Goal: Task Accomplishment & Management: Manage account settings

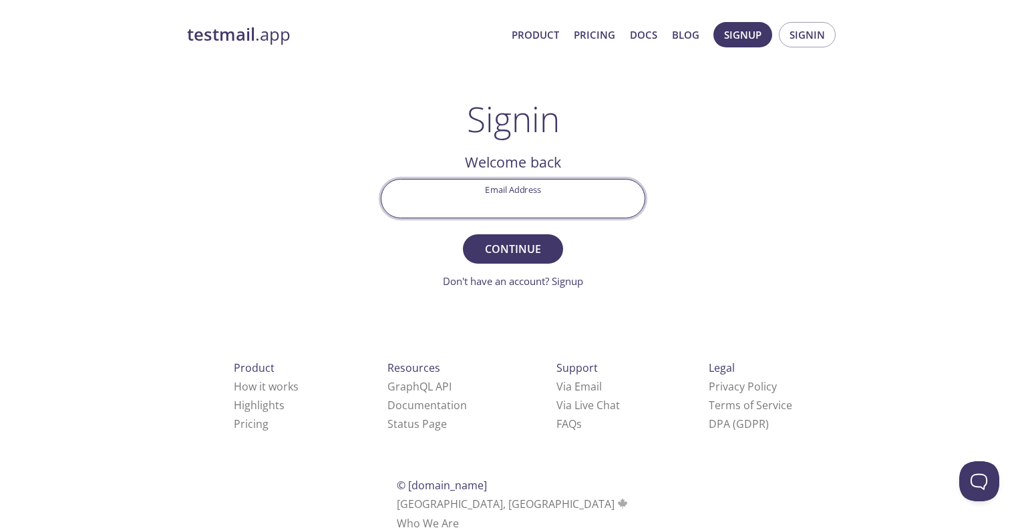
paste input "https://api.testmail.app/api/json?apikey=196ead20-81f8-464c-b623-4455adbd978a&n…"
click at [529, 204] on input "https://api.testmail.app/api/json?apikey=196ead20-81f8-464c-b623-4455adbd978a&n…" at bounding box center [512, 199] width 263 height 38
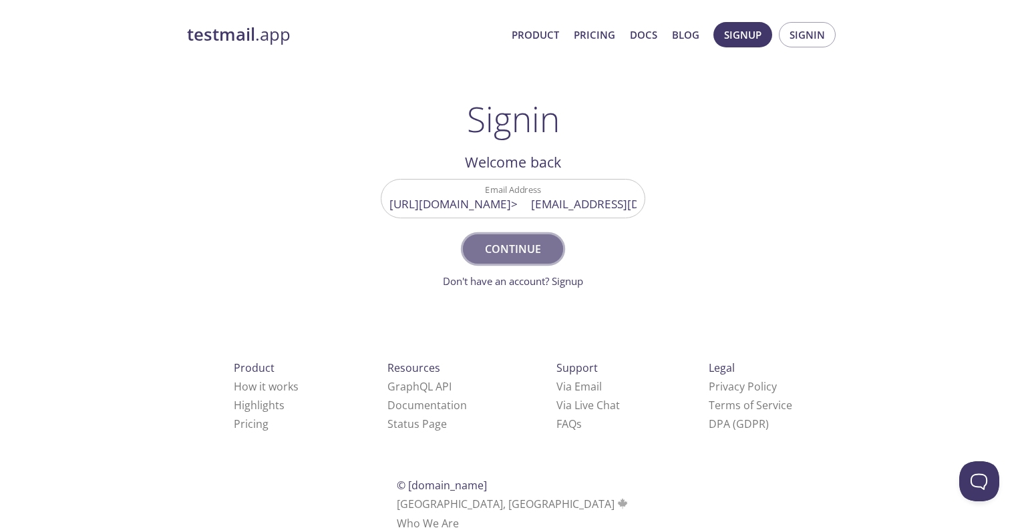
click at [515, 248] on span "Continue" at bounding box center [513, 249] width 71 height 19
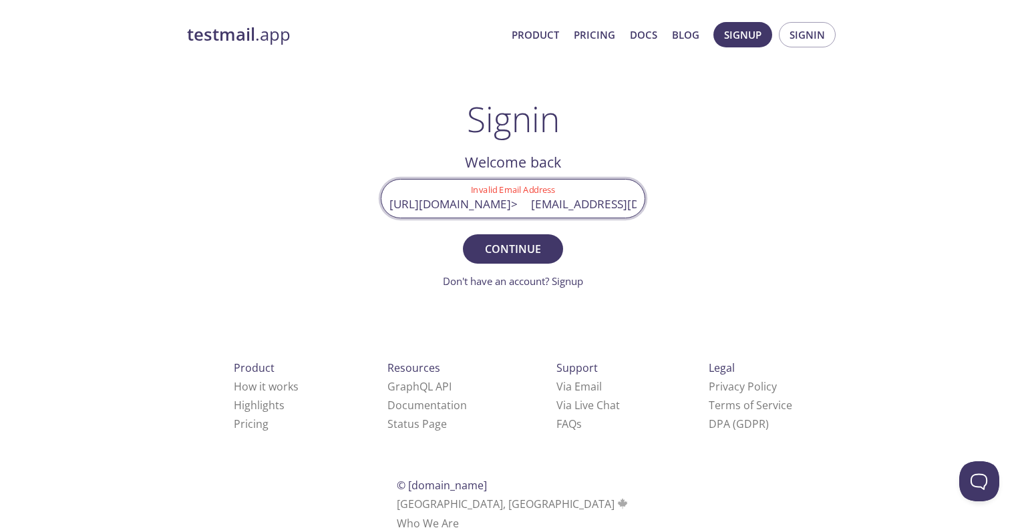
click at [543, 210] on input "https://api.testmail.app/api/json?apikey=196ead20-81f8-464c-b623-4455adbd978a&n…" at bounding box center [512, 199] width 263 height 38
type input "naveenathangavel18@gmail.com"
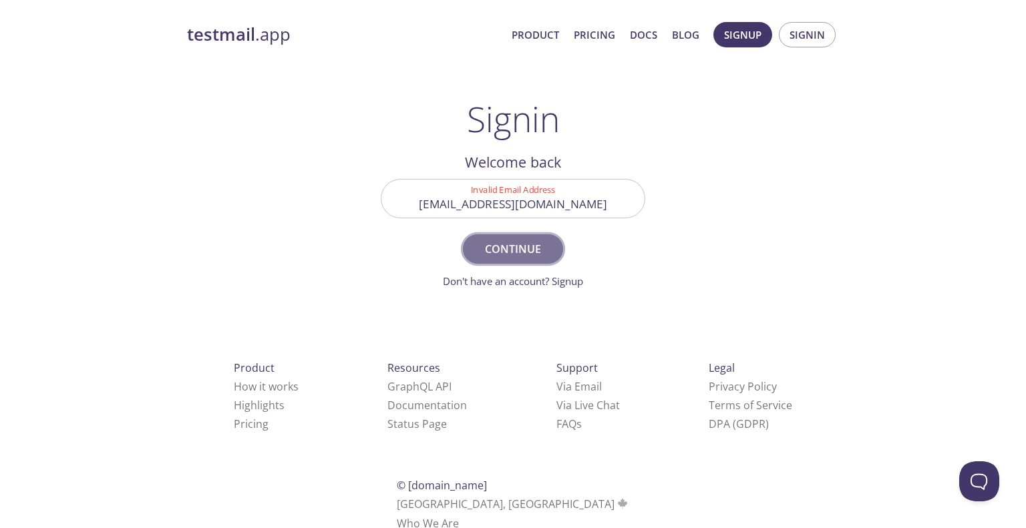
click at [526, 260] on button "Continue" at bounding box center [513, 248] width 100 height 29
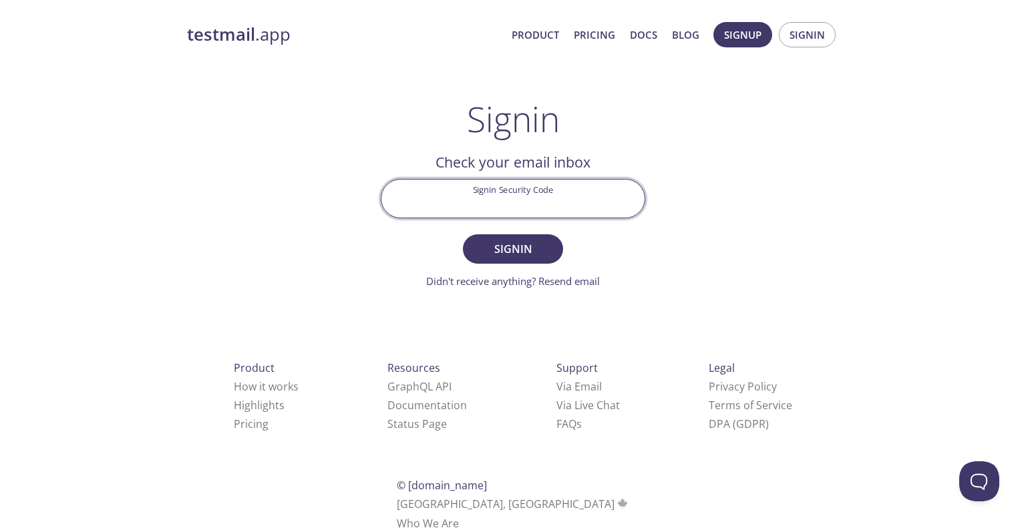
click at [489, 202] on input "Signin Security Code" at bounding box center [512, 199] width 263 height 38
type input "8EUQD6C"
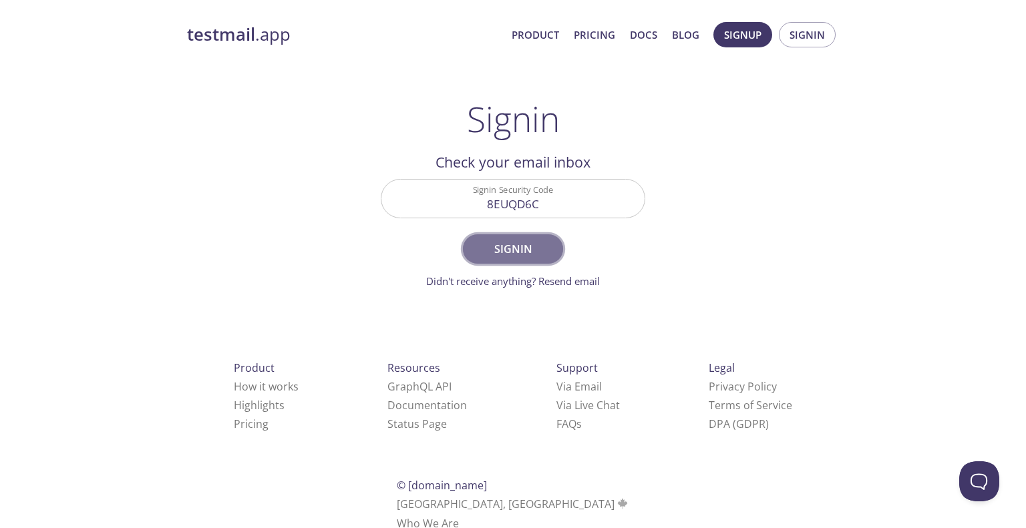
click at [500, 254] on span "Signin" at bounding box center [513, 249] width 71 height 19
